Goal: Information Seeking & Learning: Learn about a topic

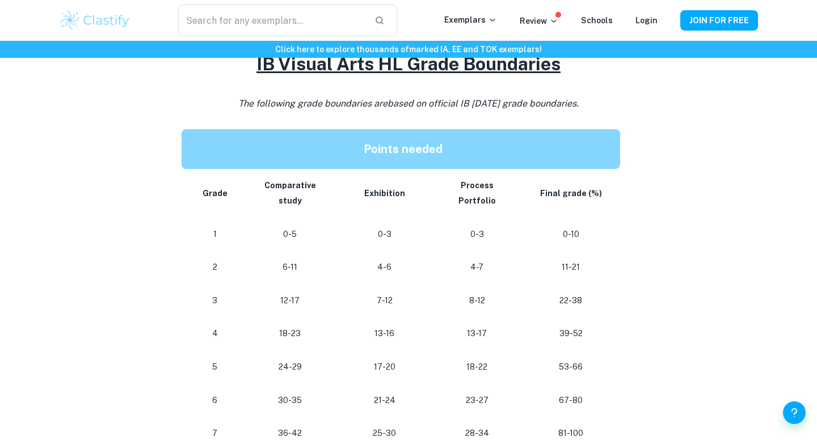
scroll to position [509, 0]
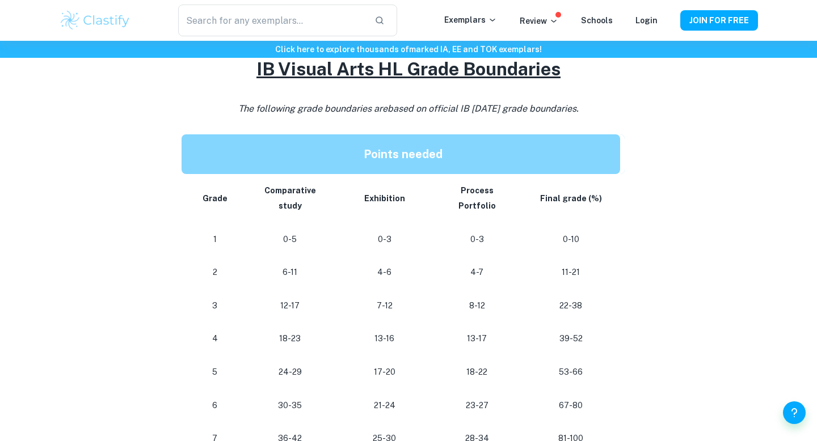
click at [376, 331] on p "13-16" at bounding box center [384, 338] width 77 height 15
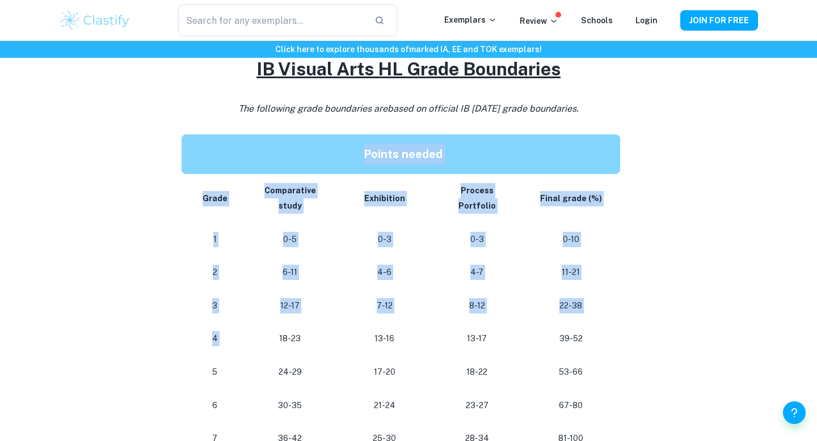
drag, startPoint x: 277, startPoint y: 299, endPoint x: 652, endPoint y: 295, distance: 374.9
click at [653, 296] on div "IB Visual Arts Grade Boundaries By [PERSON_NAME] • [DATE] Get feedback on your …" at bounding box center [408, 323] width 699 height 1491
click at [652, 295] on div "IB Visual Arts Grade Boundaries By [PERSON_NAME] • [DATE] Get feedback on your …" at bounding box center [408, 323] width 699 height 1491
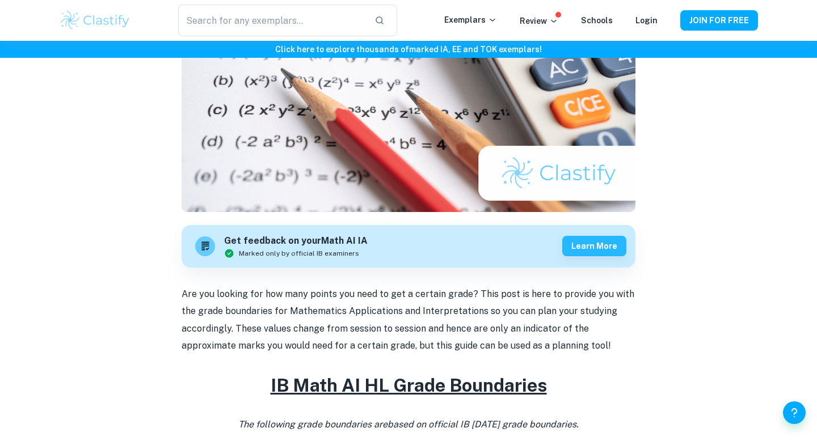
scroll to position [151, 0]
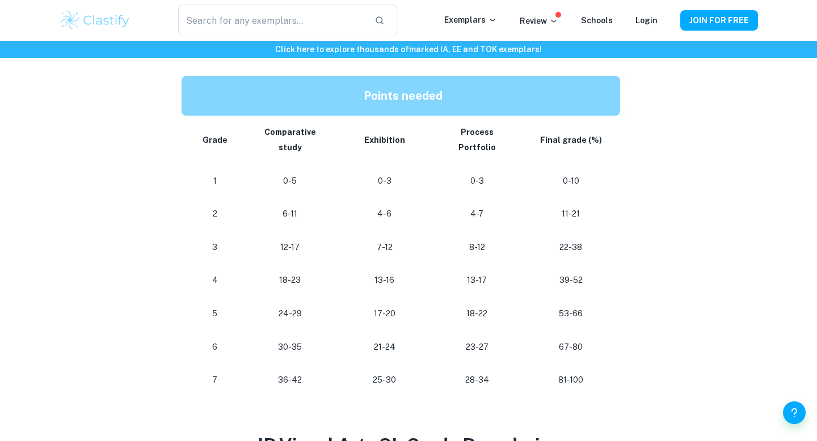
scroll to position [580, 0]
